Goal: Go to known website: Access a specific website the user already knows

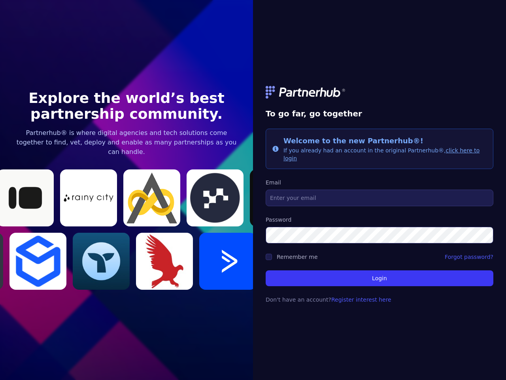
click at [380, 96] on link at bounding box center [380, 92] width 228 height 13
